Goal: Information Seeking & Learning: Learn about a topic

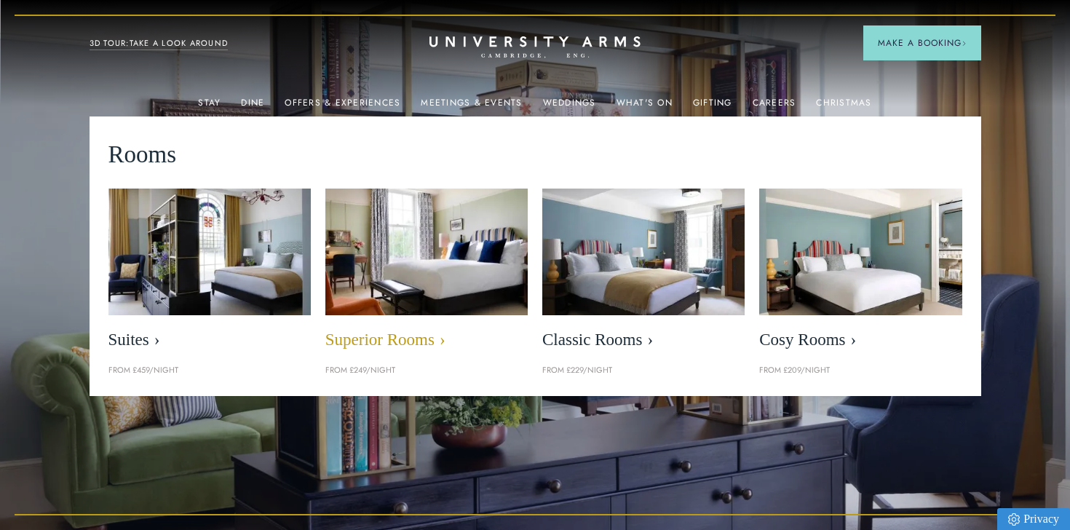
click at [394, 341] on span "Superior Rooms" at bounding box center [426, 340] width 202 height 20
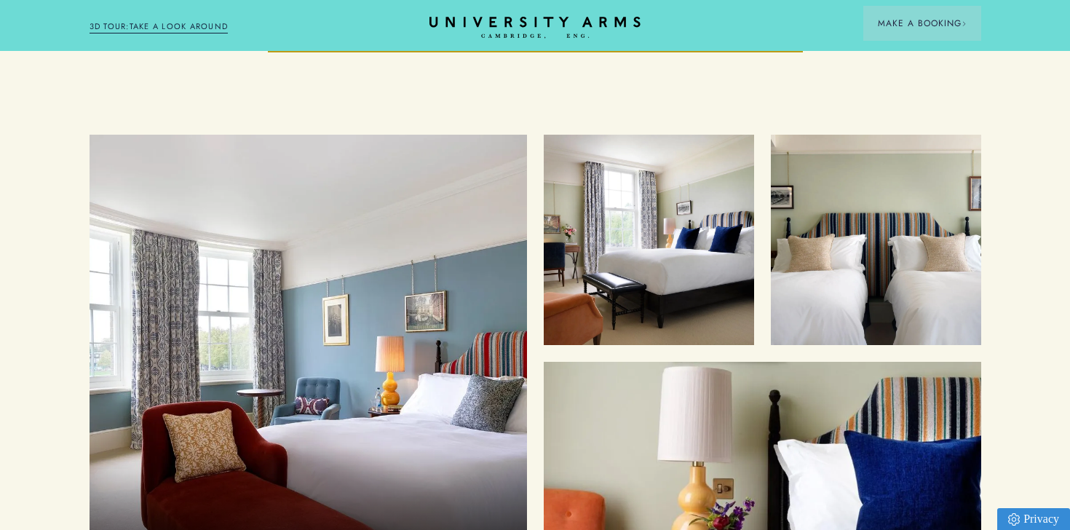
scroll to position [1763, 0]
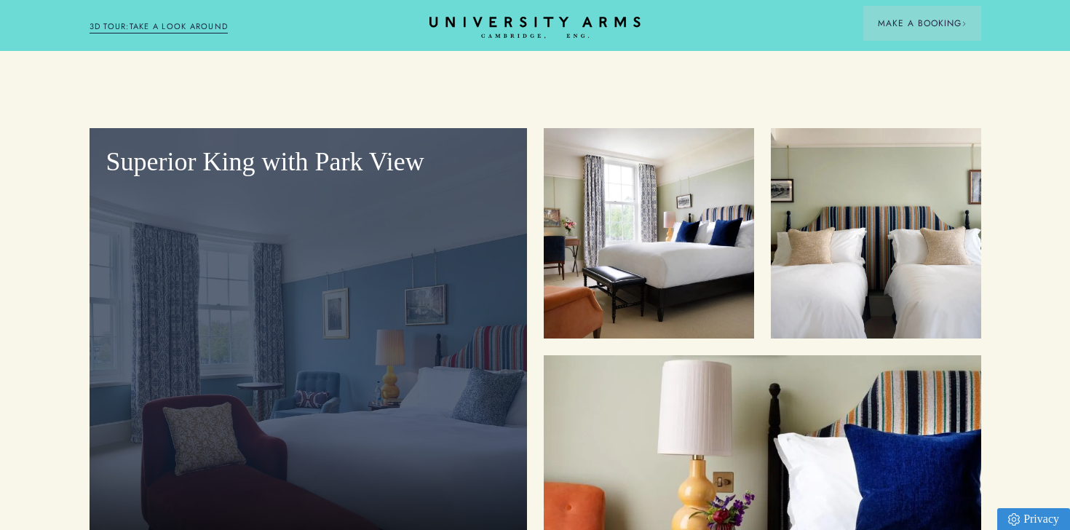
click at [366, 311] on div "Superior King with Park View" at bounding box center [308, 351] width 437 height 446
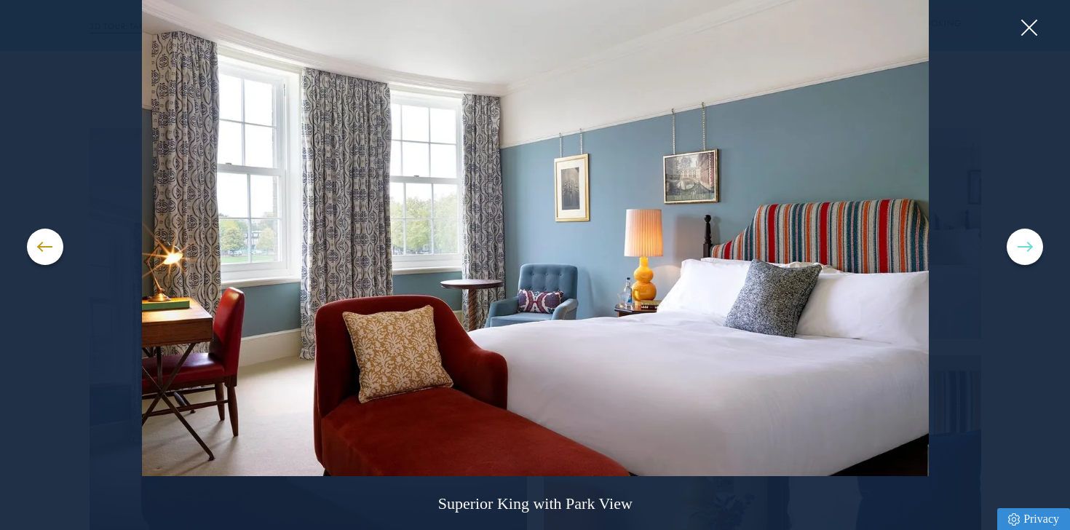
click at [1027, 253] on button at bounding box center [1024, 246] width 36 height 36
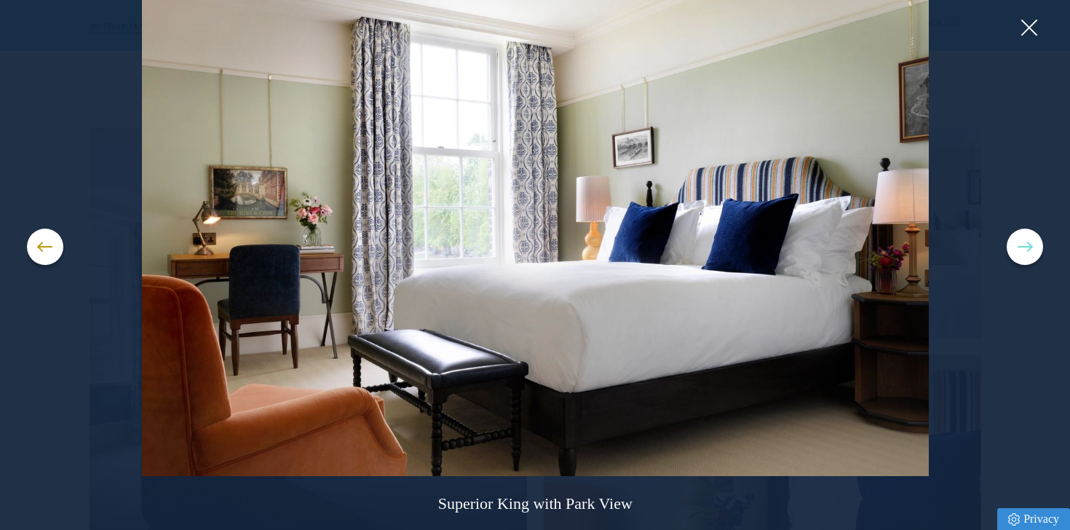
click at [1027, 253] on button at bounding box center [1024, 246] width 36 height 36
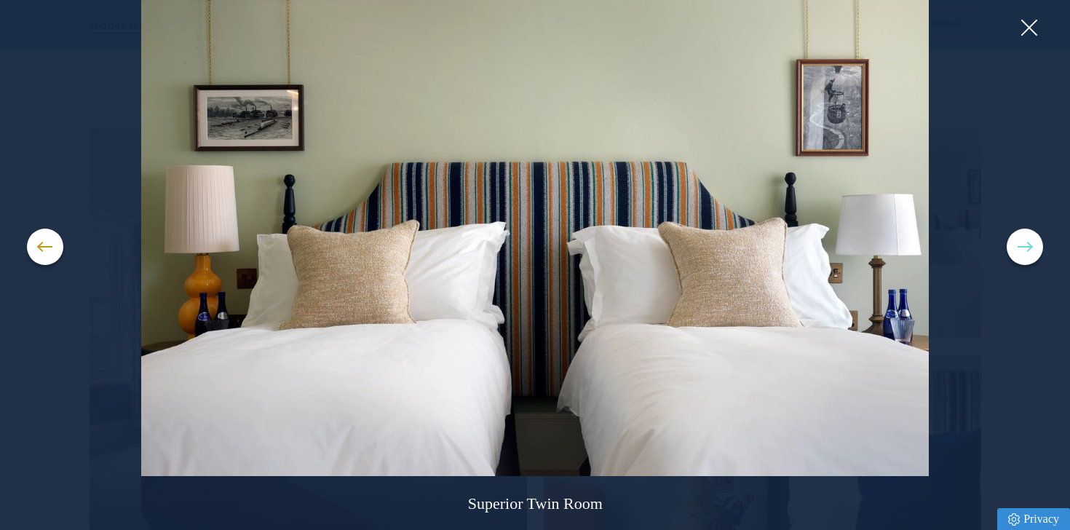
click at [1027, 253] on button at bounding box center [1024, 246] width 36 height 36
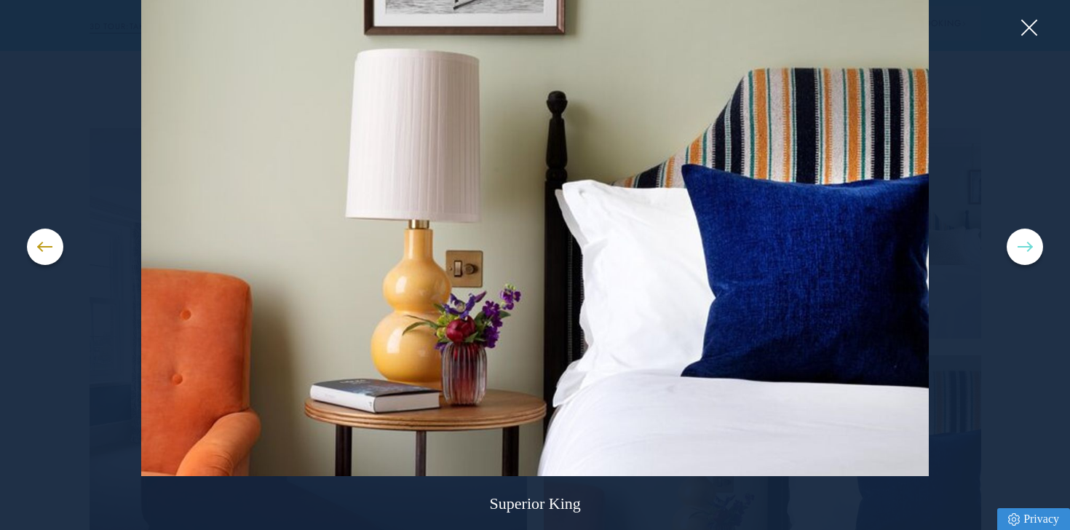
click at [1027, 253] on button at bounding box center [1024, 246] width 36 height 36
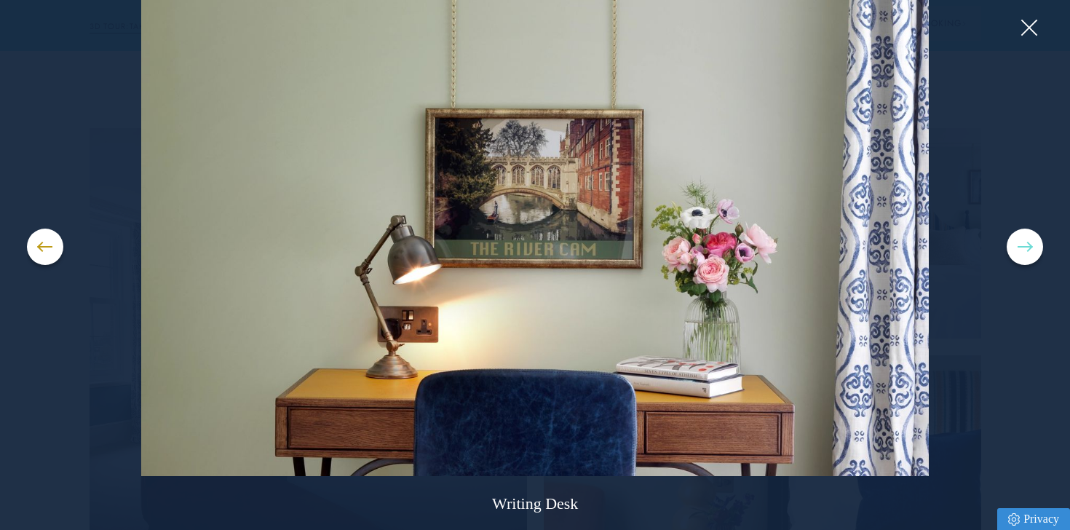
click at [1027, 253] on button at bounding box center [1024, 246] width 36 height 36
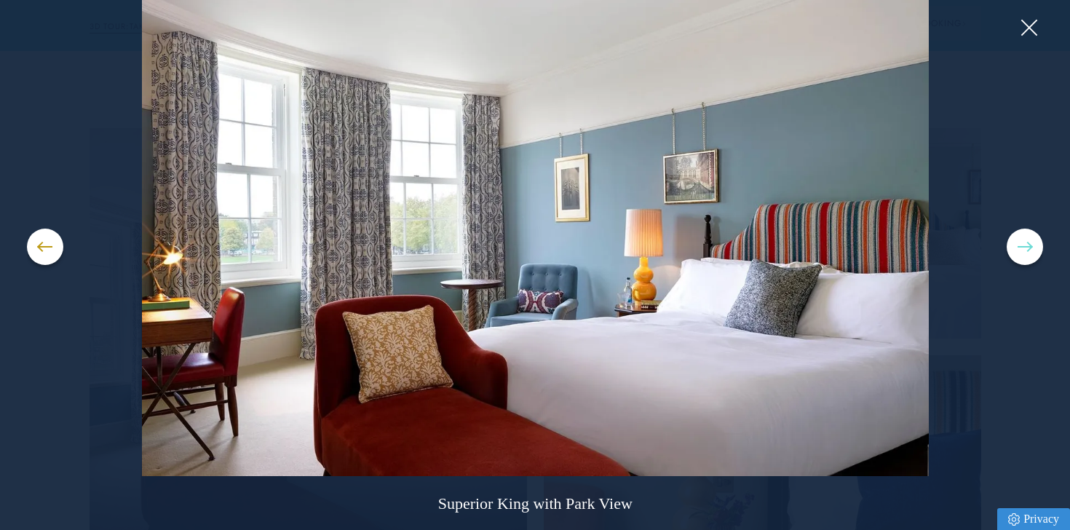
click at [1027, 253] on button at bounding box center [1024, 246] width 36 height 36
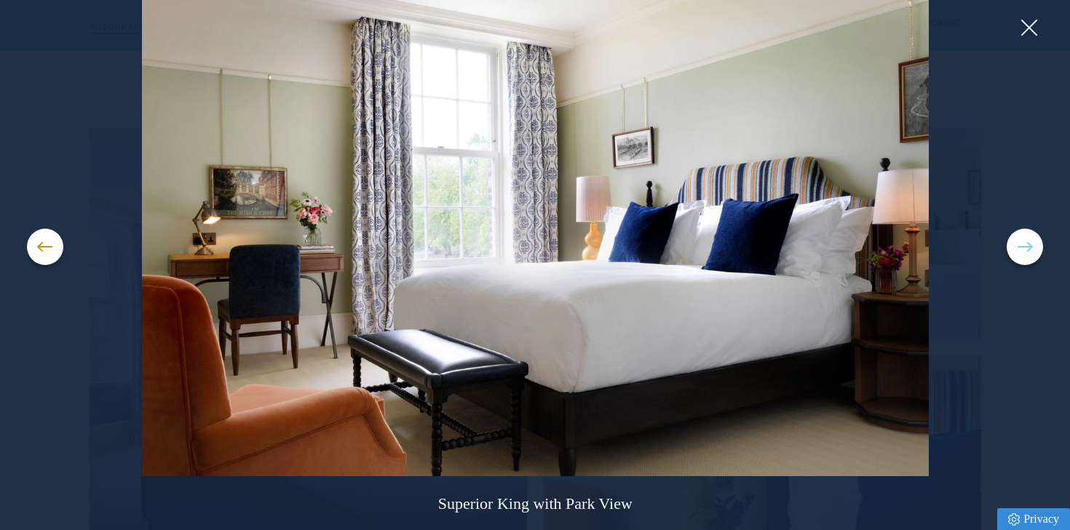
click at [1027, 253] on button at bounding box center [1024, 246] width 36 height 36
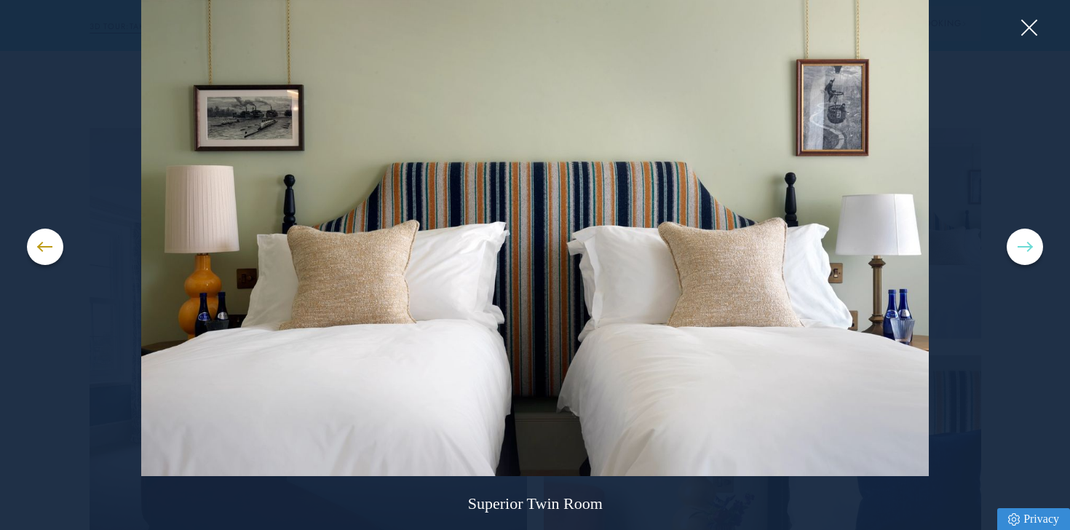
click at [1023, 248] on button at bounding box center [1024, 246] width 36 height 36
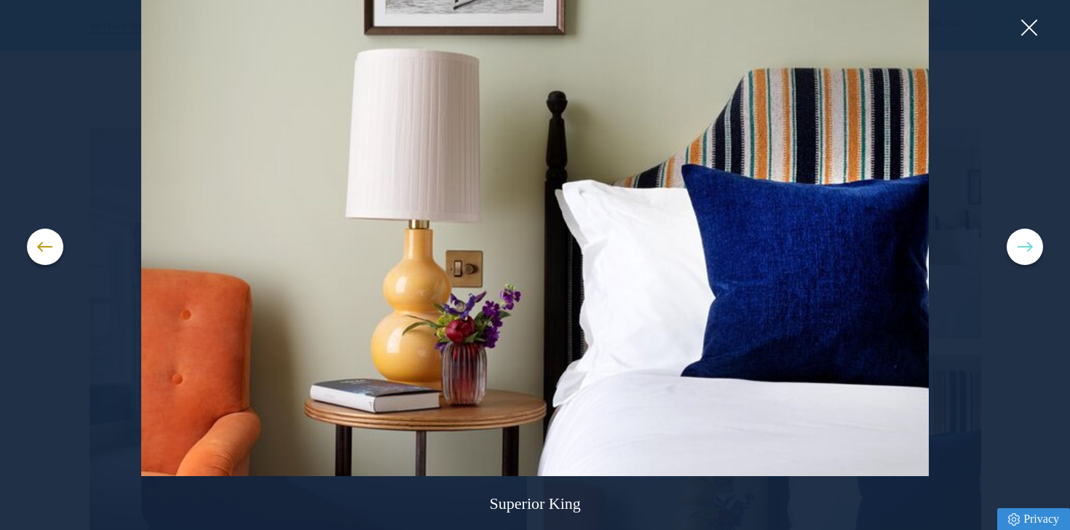
click at [1023, 248] on button at bounding box center [1024, 246] width 36 height 36
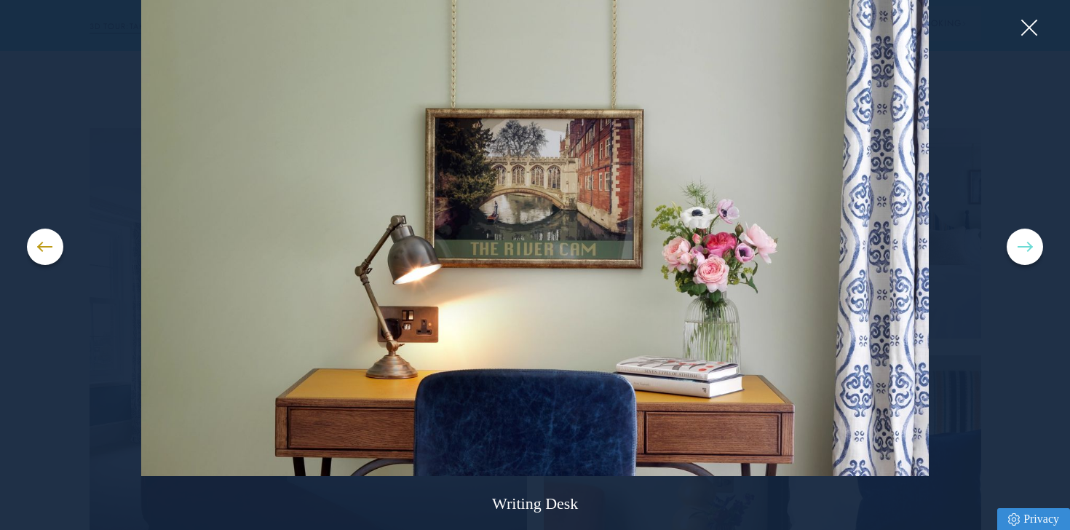
click at [1023, 248] on button at bounding box center [1024, 246] width 36 height 36
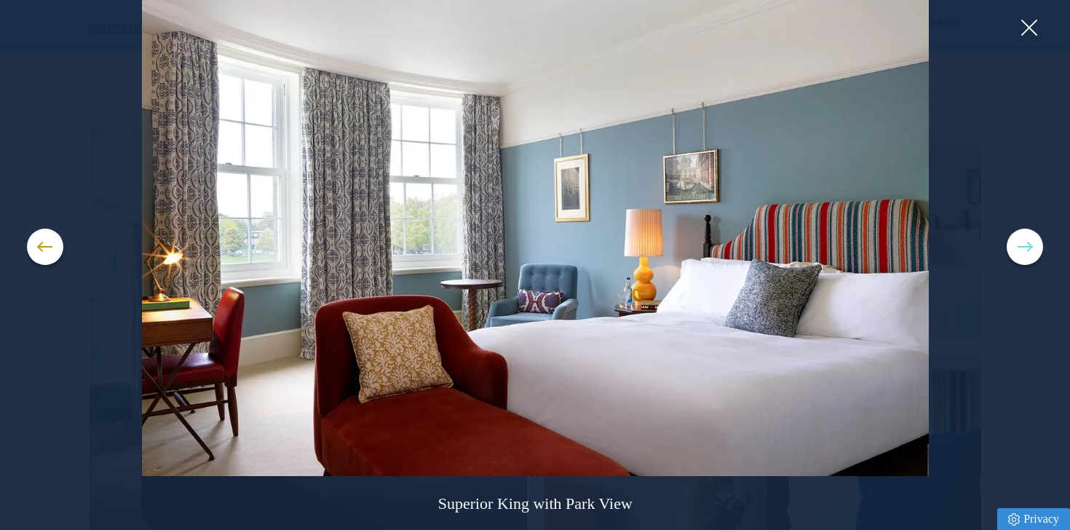
click at [1023, 248] on button at bounding box center [1024, 246] width 36 height 36
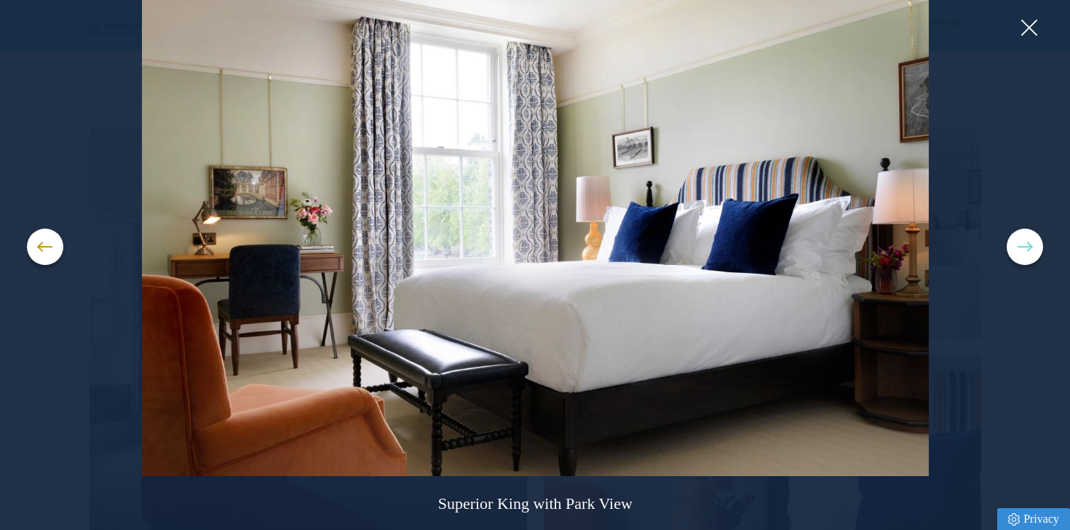
click at [1023, 248] on button at bounding box center [1024, 246] width 36 height 36
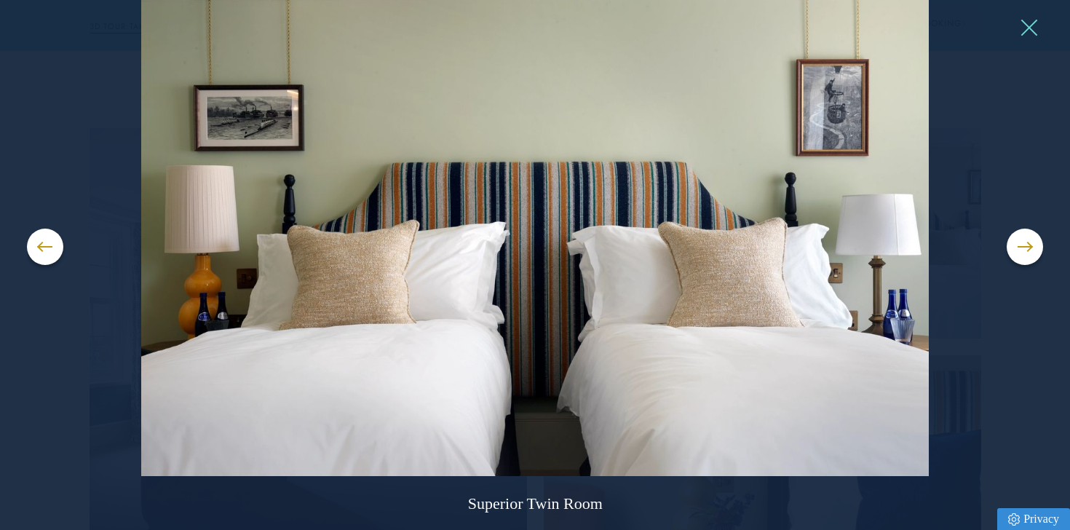
click at [1030, 32] on button at bounding box center [1028, 28] width 22 height 22
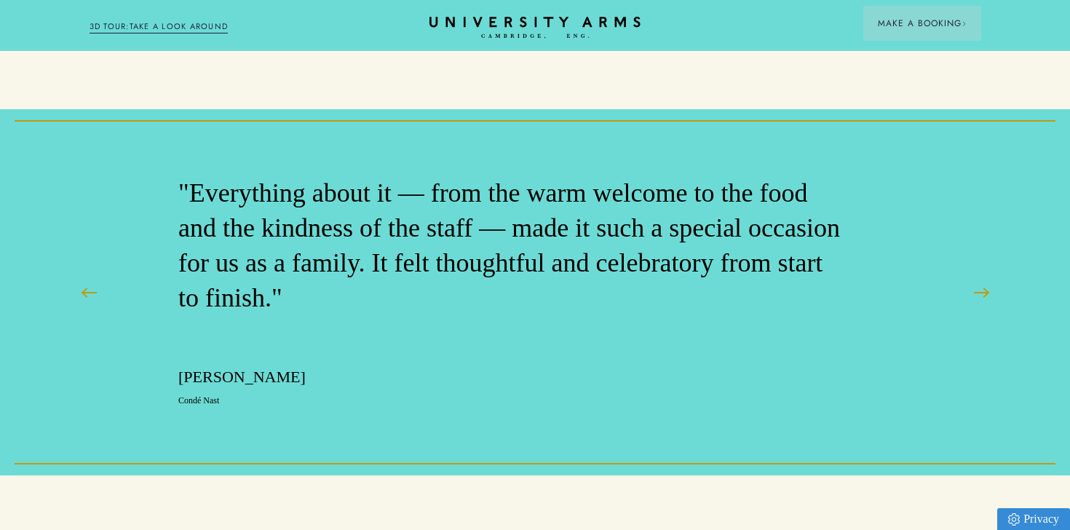
scroll to position [2683, 0]
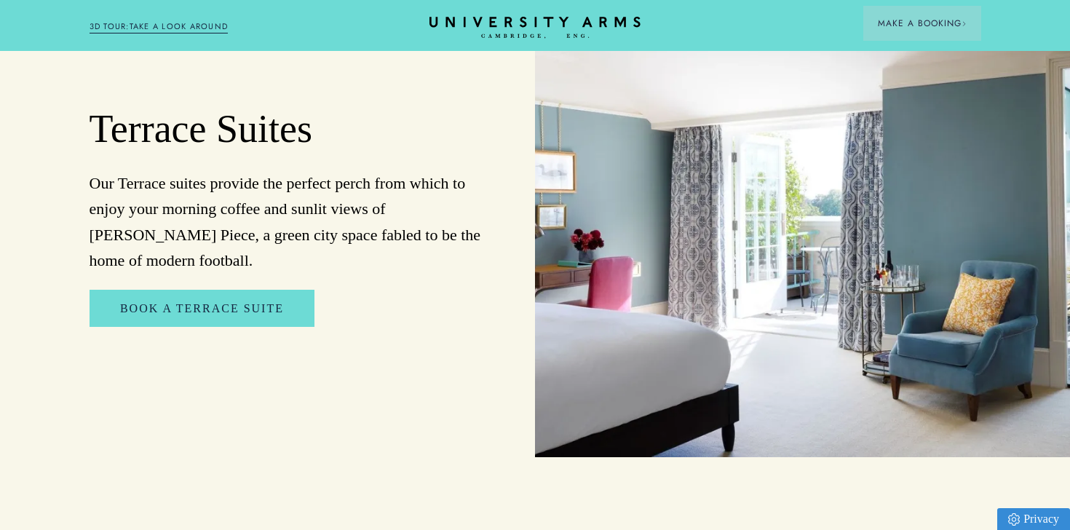
scroll to position [1665, 0]
click at [697, 245] on img at bounding box center [802, 218] width 535 height 482
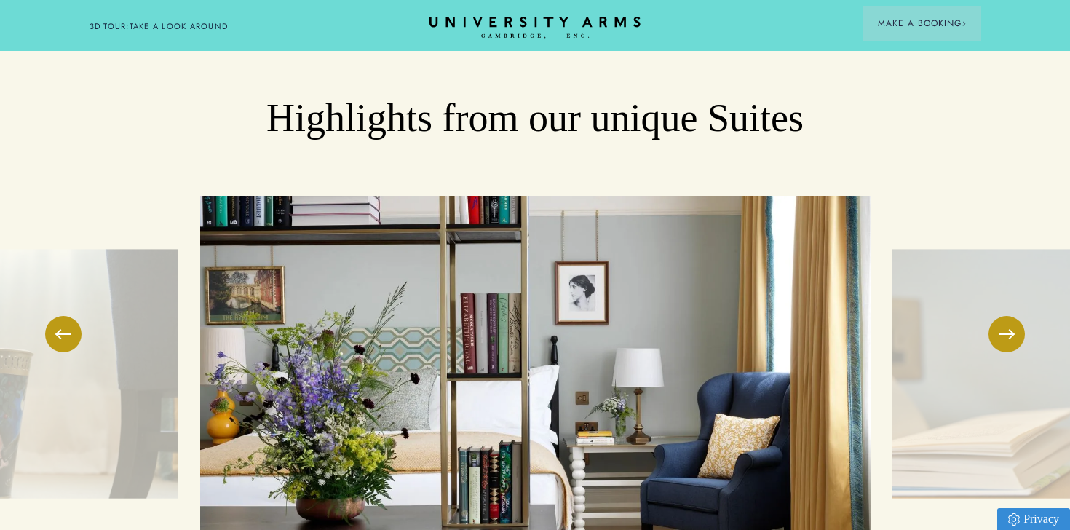
scroll to position [2188, 0]
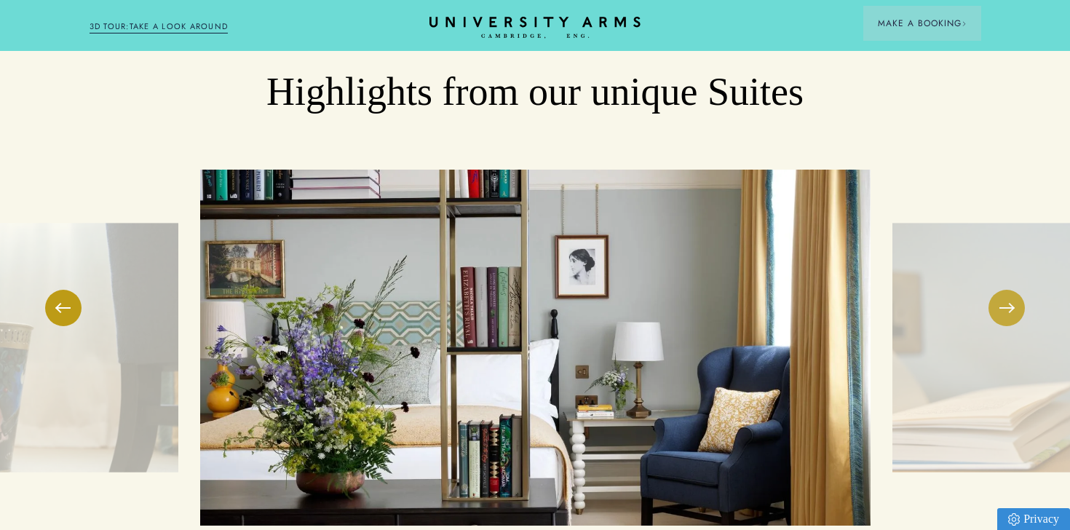
click at [1022, 290] on button at bounding box center [1006, 308] width 36 height 36
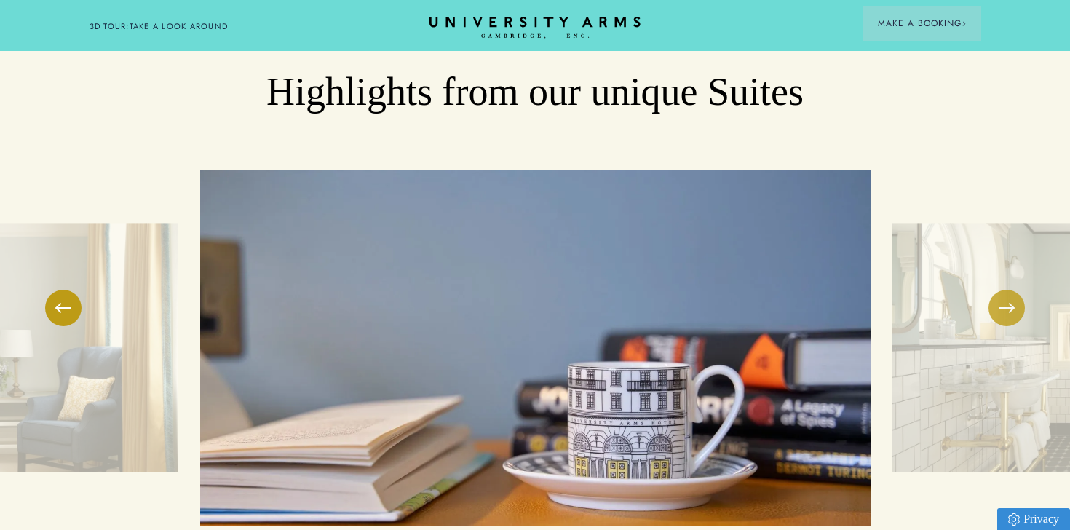
click at [1003, 290] on button at bounding box center [1006, 308] width 36 height 36
click at [999, 290] on button at bounding box center [1006, 308] width 36 height 36
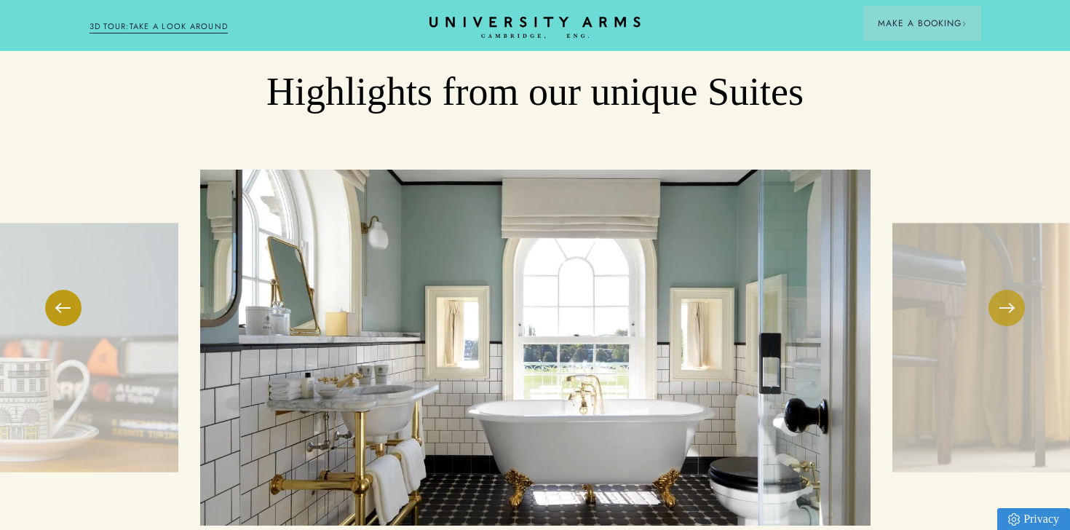
click at [1011, 290] on button at bounding box center [1006, 308] width 36 height 36
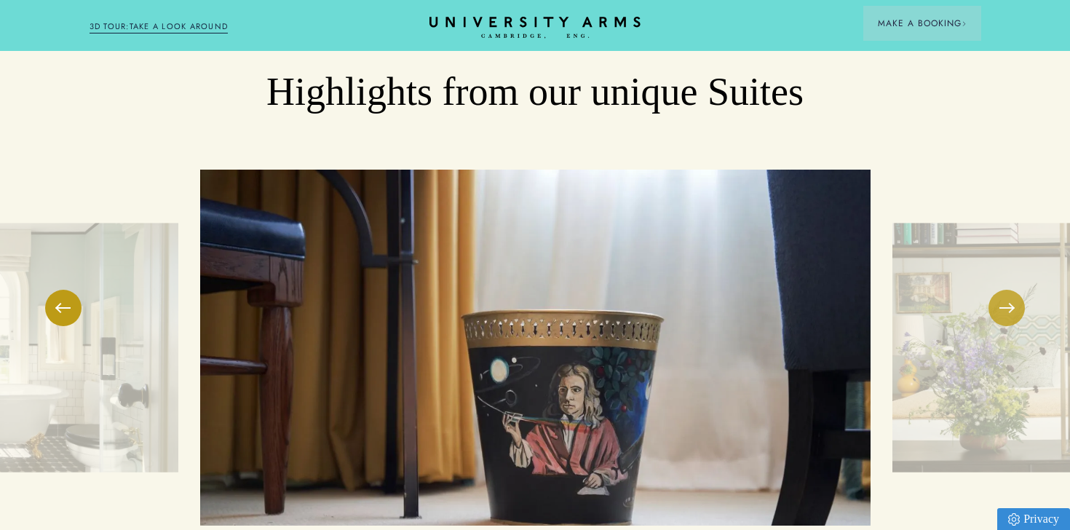
click at [1011, 290] on button at bounding box center [1006, 308] width 36 height 36
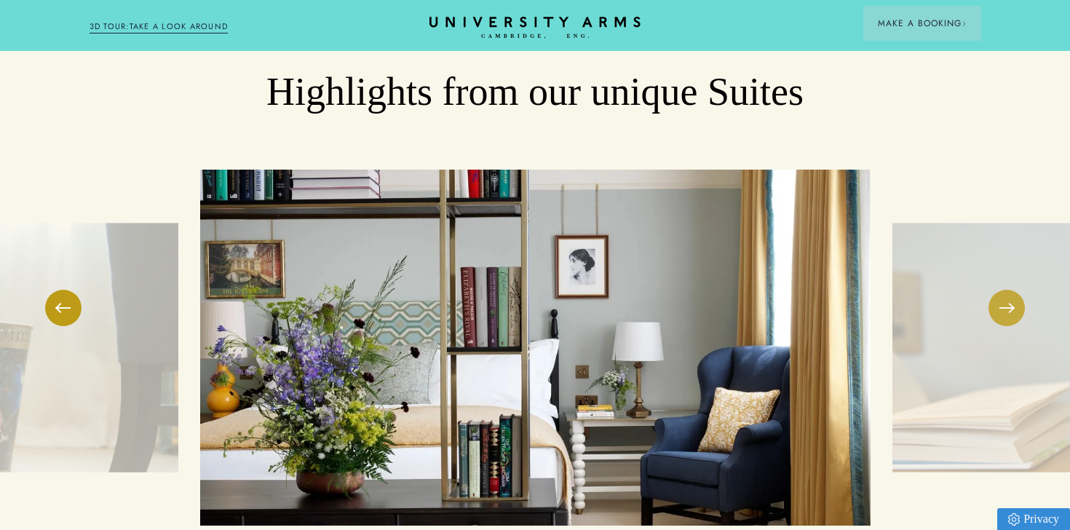
click at [1011, 290] on button at bounding box center [1006, 308] width 36 height 36
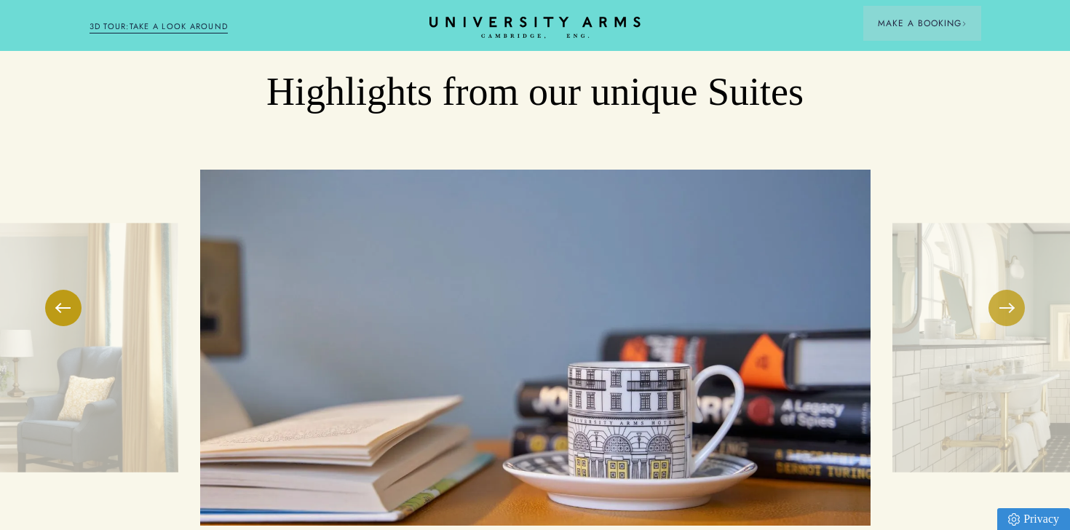
click at [1011, 290] on button at bounding box center [1006, 308] width 36 height 36
click at [1003, 290] on button at bounding box center [1006, 308] width 36 height 36
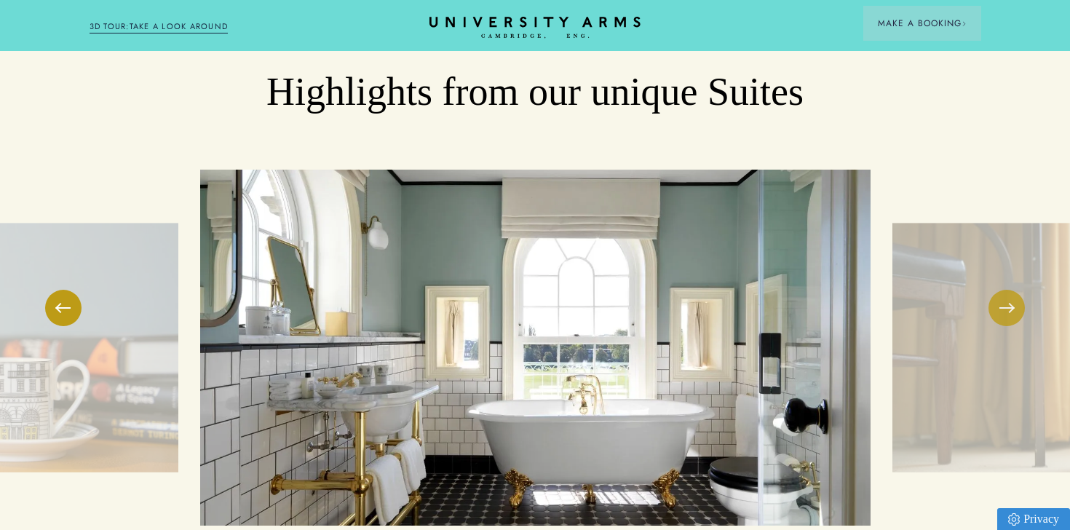
click at [1003, 290] on button at bounding box center [1006, 308] width 36 height 36
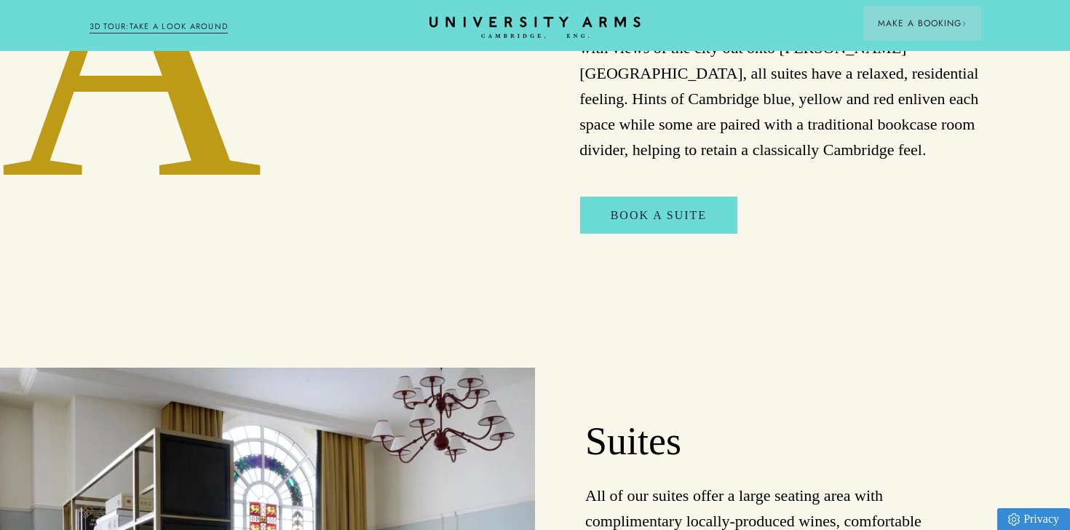
scroll to position [0, 0]
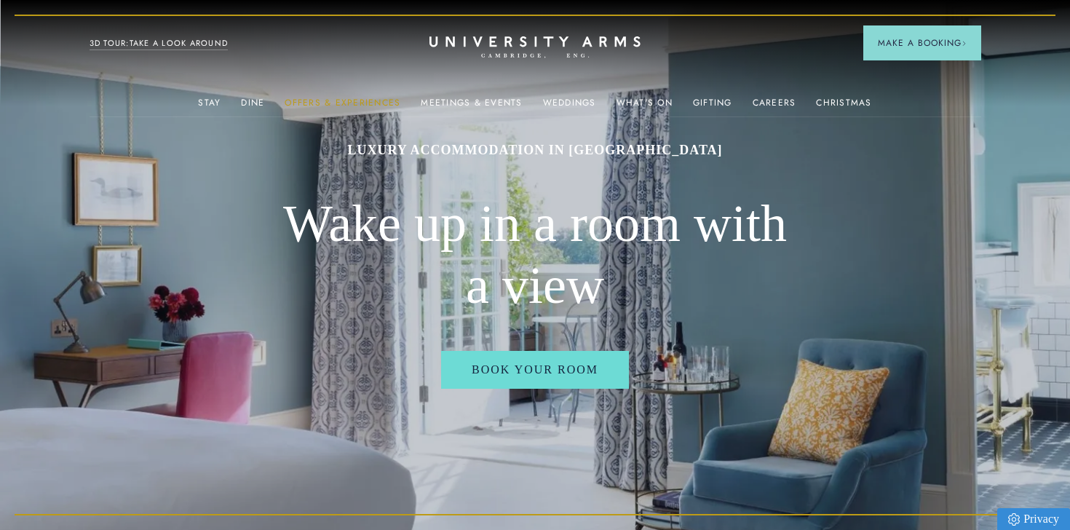
click at [367, 103] on link "Offers & Experiences" at bounding box center [343, 107] width 116 height 19
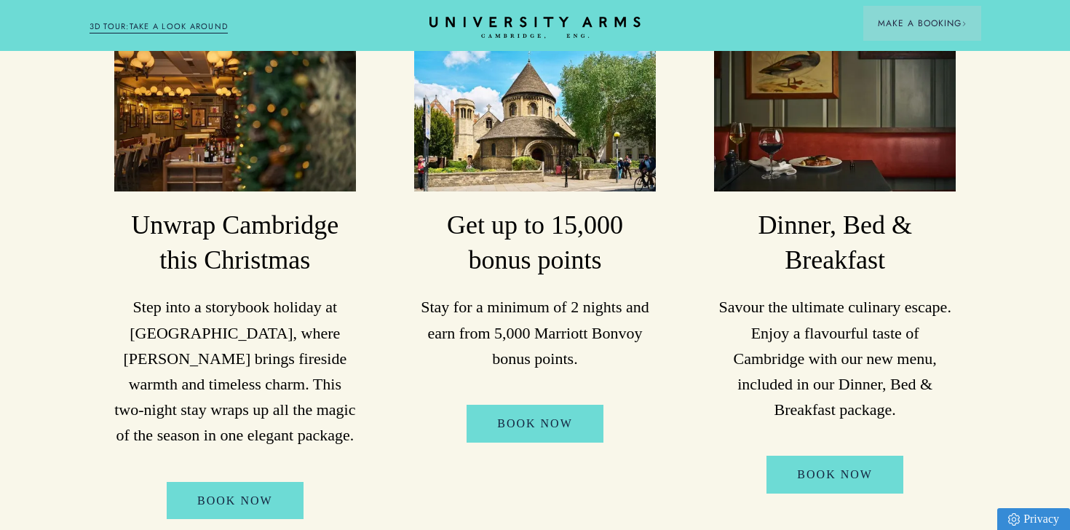
scroll to position [359, 0]
